Goal: Information Seeking & Learning: Understand process/instructions

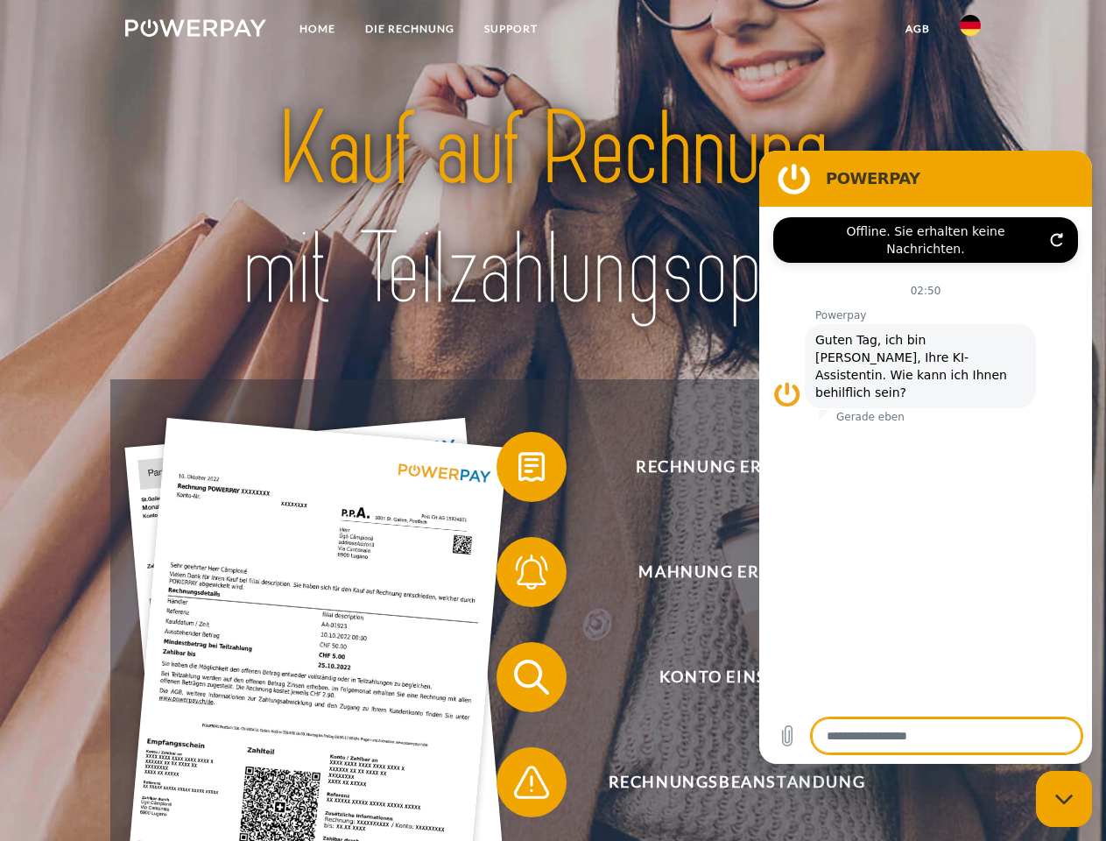
click at [195, 31] on img at bounding box center [195, 28] width 141 height 18
click at [970, 31] on img at bounding box center [970, 25] width 21 height 21
click at [917, 29] on link "agb" at bounding box center [918, 29] width 54 height 32
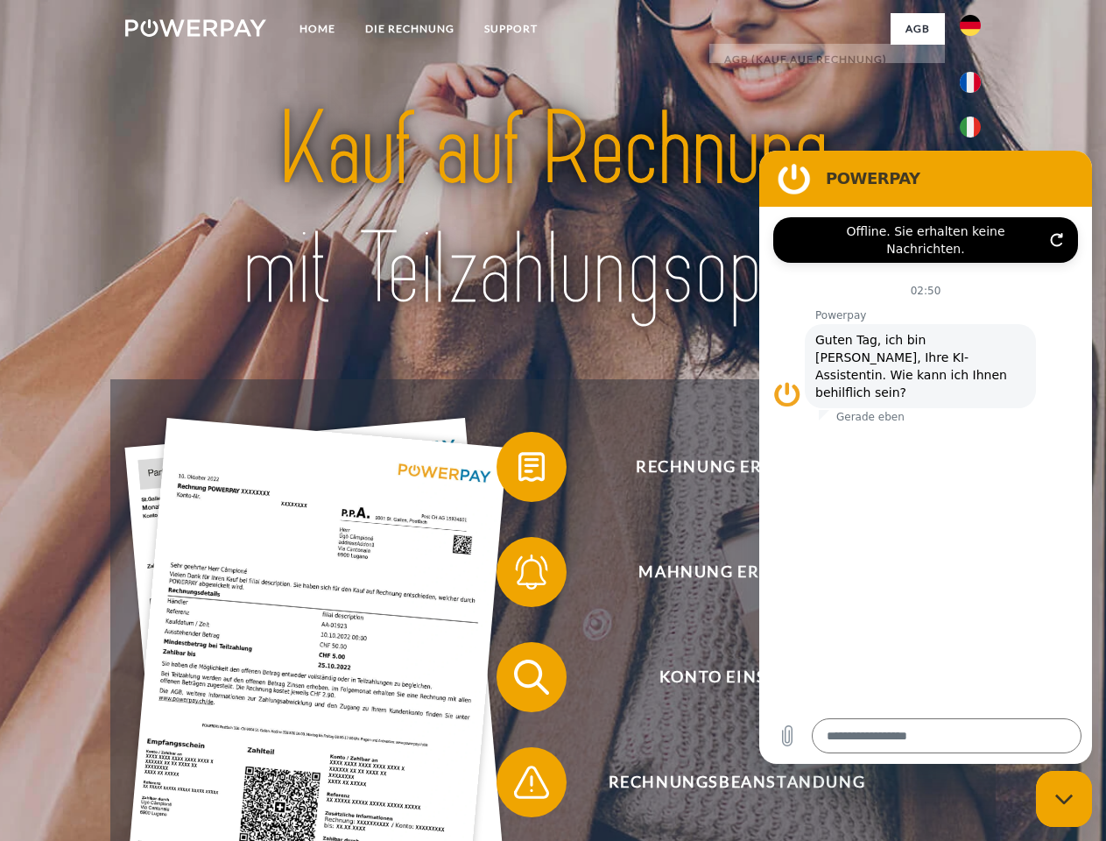
click at [518, 470] on span at bounding box center [505, 467] width 88 height 88
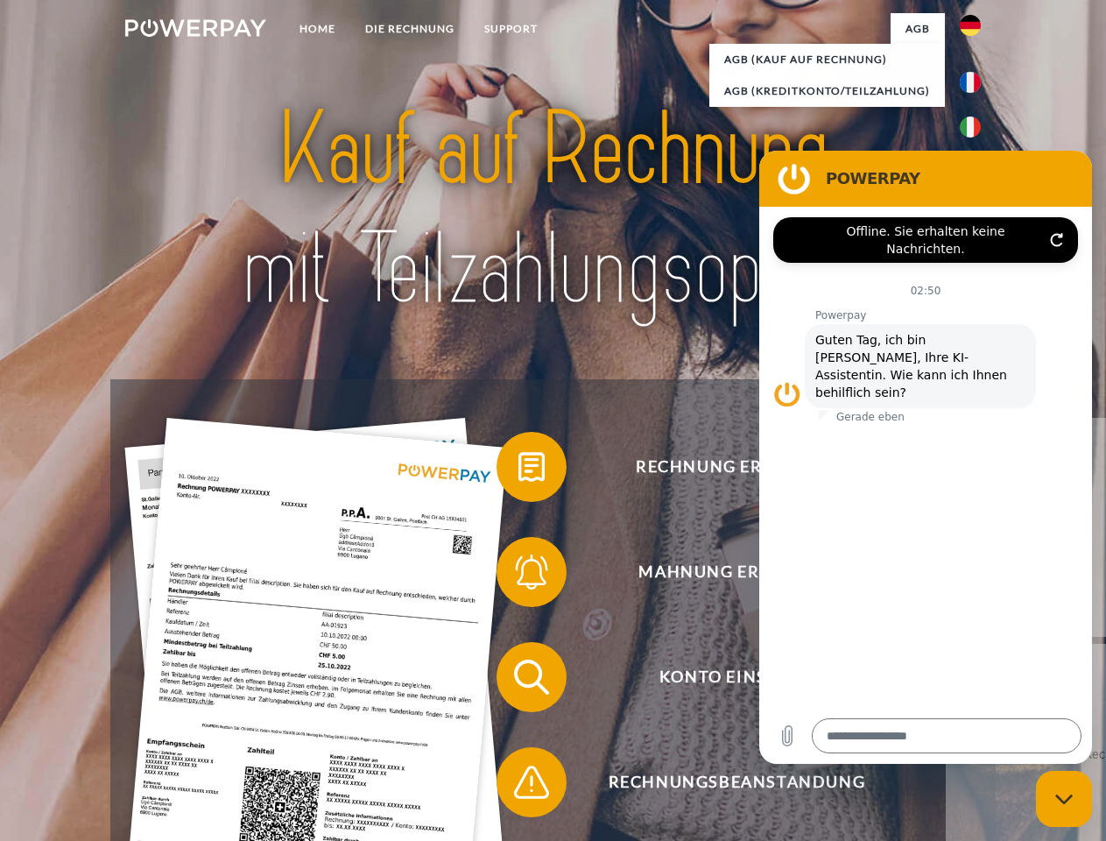
click at [518, 575] on div "Rechnung erhalten? Mahnung erhalten? Konto einsehen" at bounding box center [552, 729] width 884 height 700
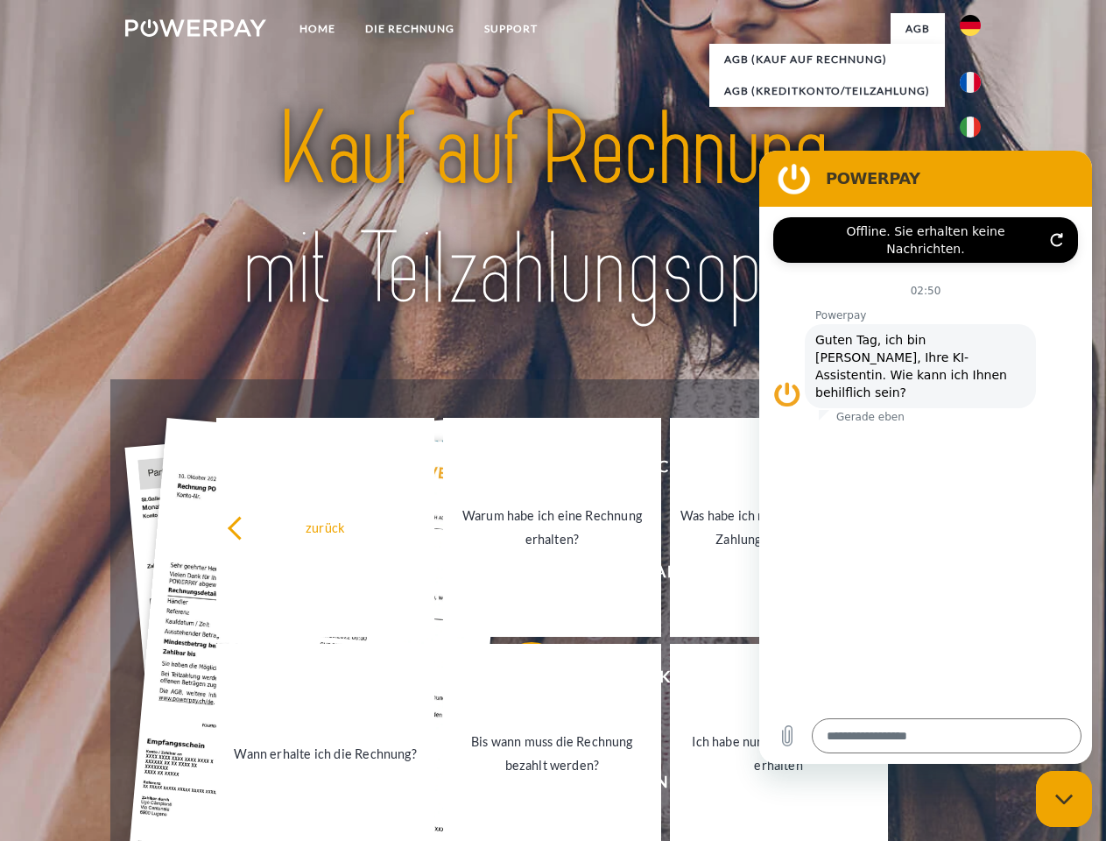
click at [518, 680] on link "Bis wann muss die Rechnung bezahlt werden?" at bounding box center [552, 753] width 218 height 219
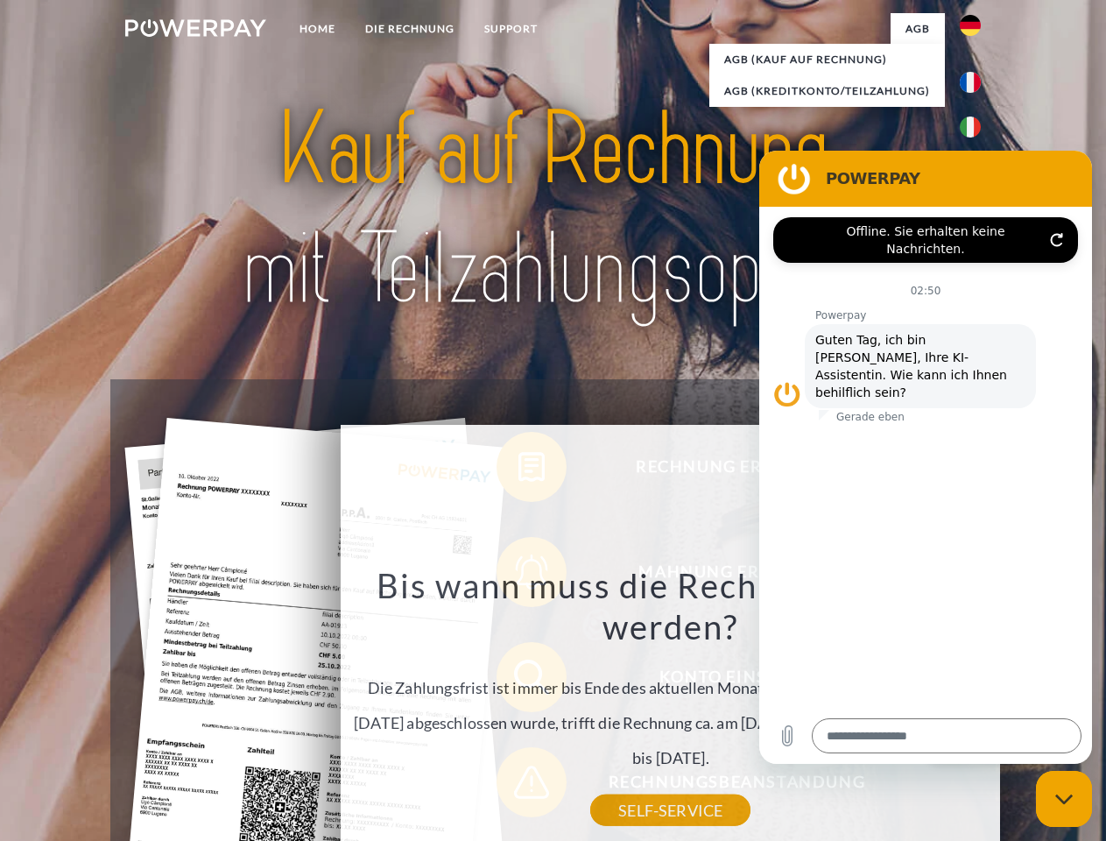
click at [518, 785] on div "Rechnung erhalten? Mahnung erhalten? Konto einsehen" at bounding box center [552, 729] width 884 height 700
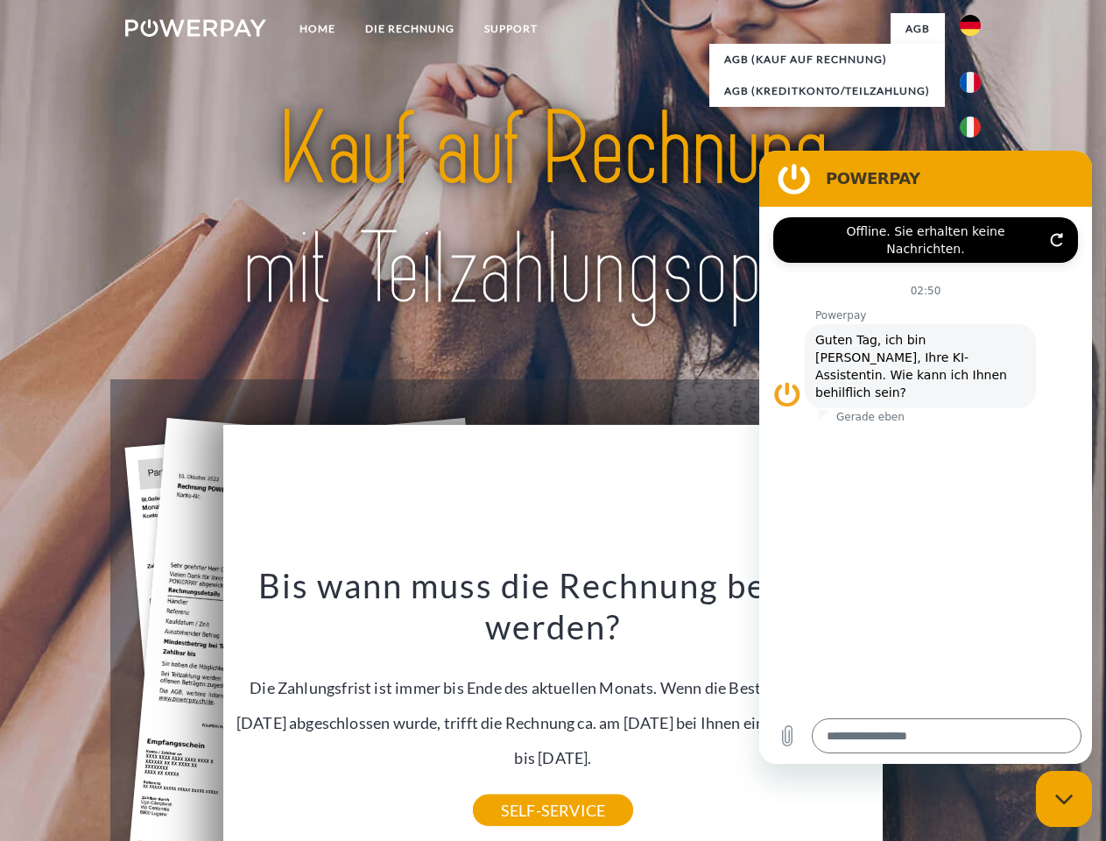
click at [1064, 799] on icon "Messaging-Fenster schließen" at bounding box center [1064, 798] width 18 height 11
type textarea "*"
